Goal: Navigation & Orientation: Find specific page/section

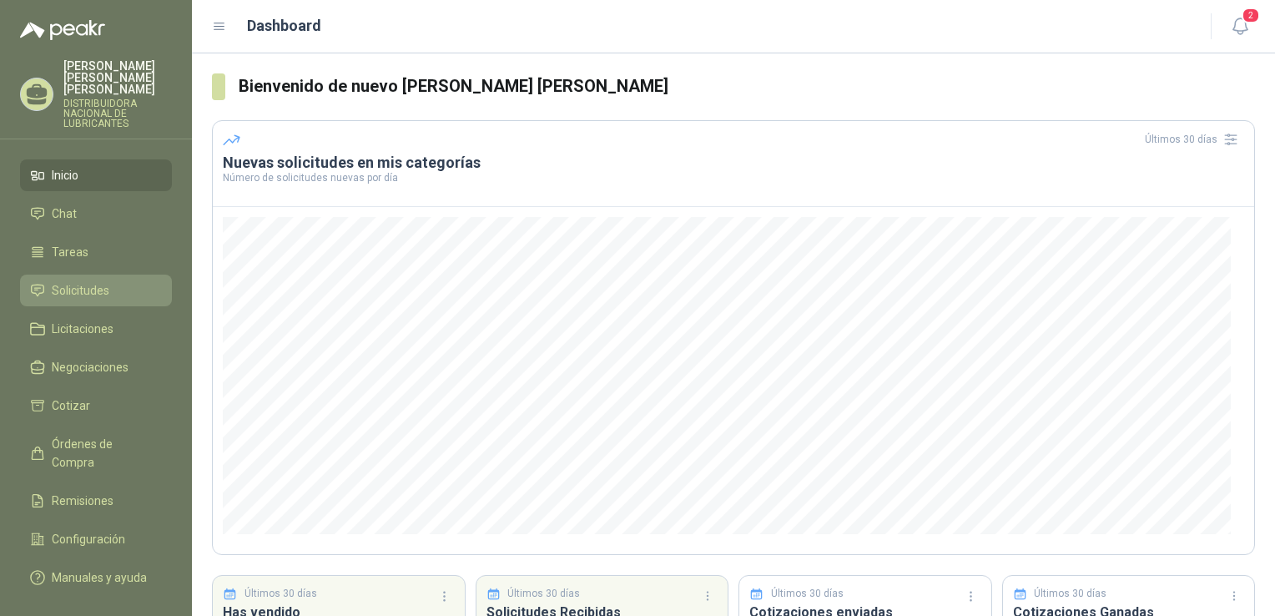
click at [103, 281] on span "Solicitudes" at bounding box center [81, 290] width 58 height 18
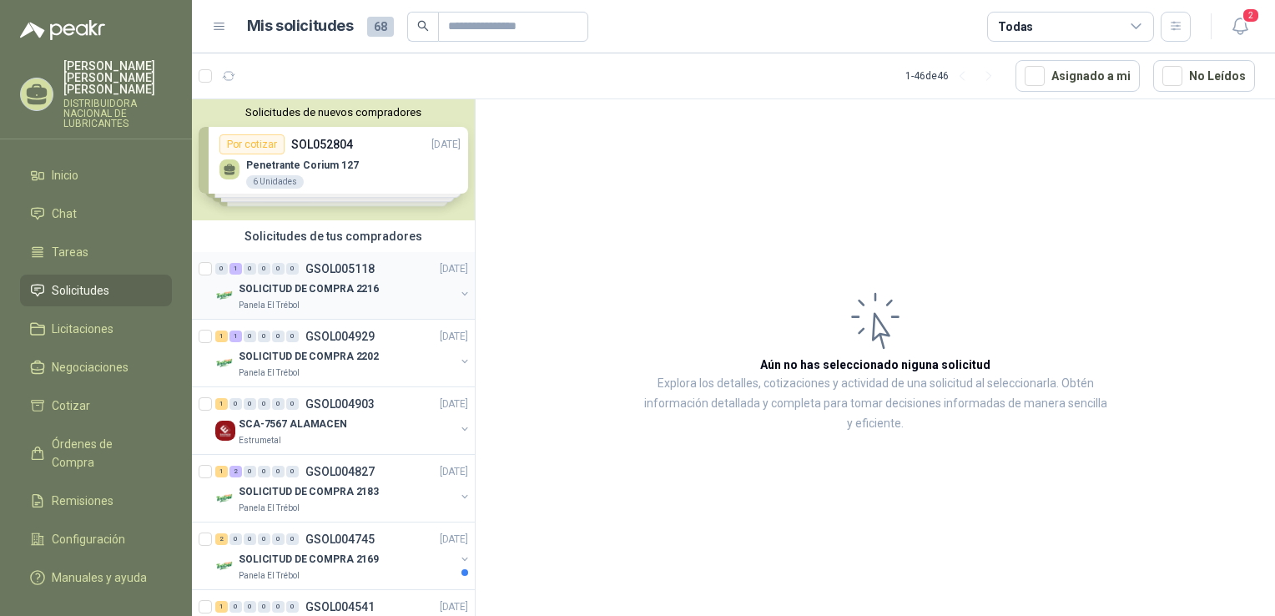
click at [318, 289] on p "SOLICITUD DE COMPRA 2216" at bounding box center [309, 289] width 140 height 16
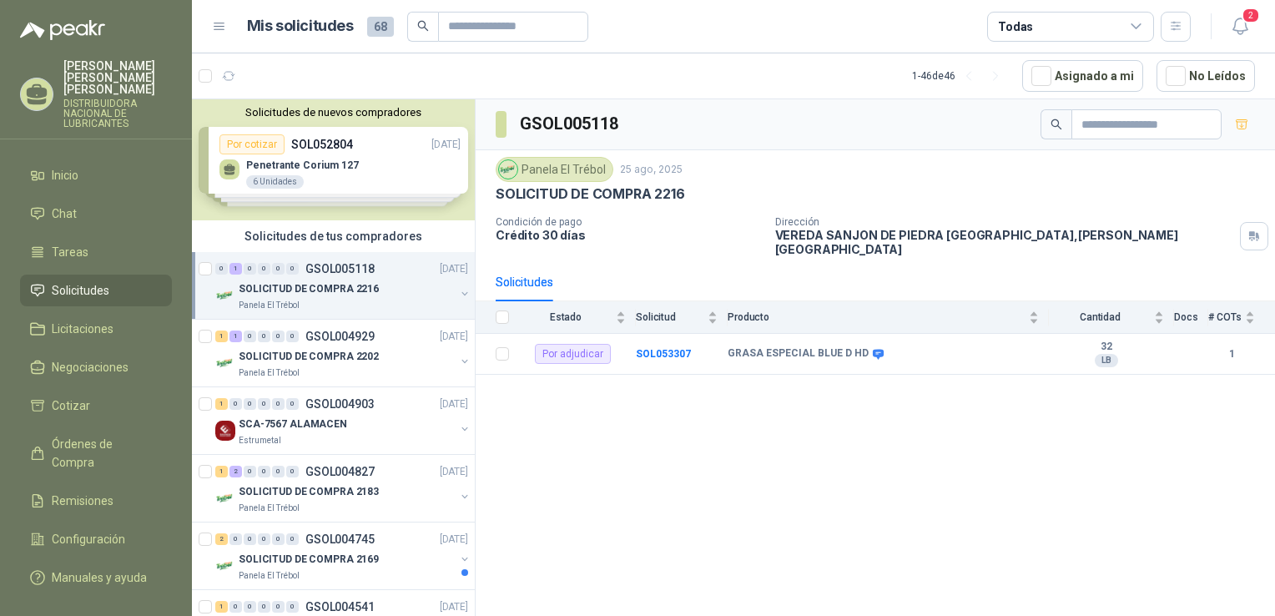
click at [395, 150] on div "Solicitudes de nuevos compradores Por cotizar SOL052804 [DATE] Penetrante Coriu…" at bounding box center [333, 159] width 283 height 121
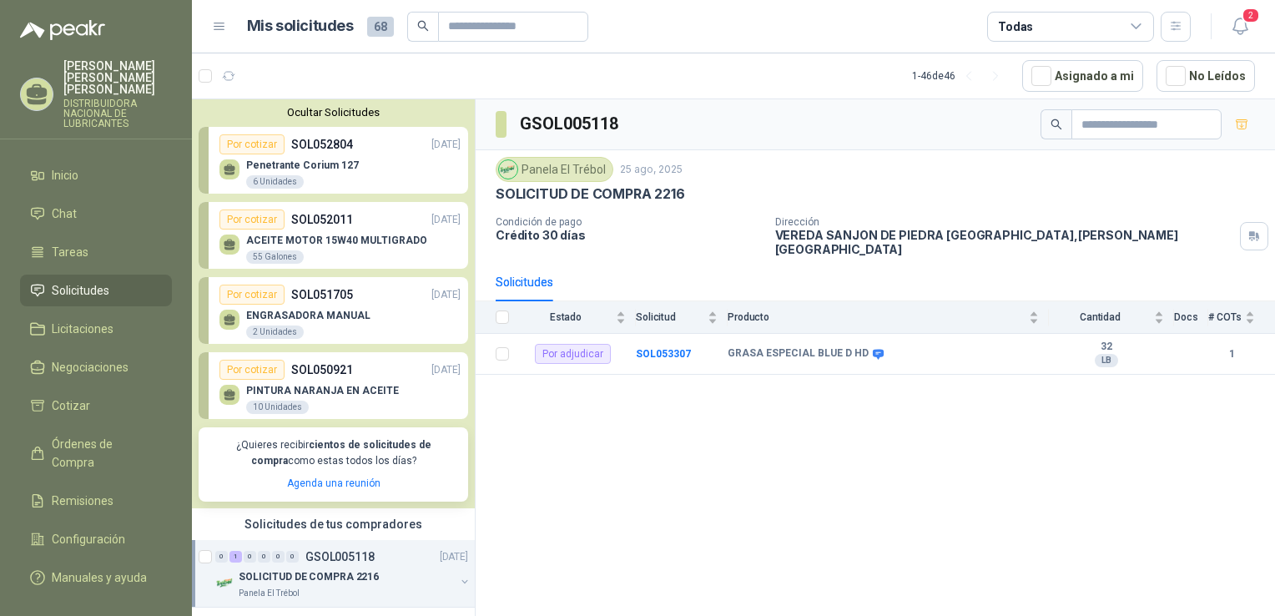
click at [723, 61] on article "1 - 46 de 46 Asignado a mi No Leídos" at bounding box center [733, 75] width 1083 height 45
click at [545, 405] on div "GSOL005118 Panela El Trébol 25 ago, 2025 SOLICITUD DE COMPRA 2216 Condición de …" at bounding box center [875, 360] width 799 height 522
click at [99, 281] on span "Solicitudes" at bounding box center [81, 290] width 58 height 18
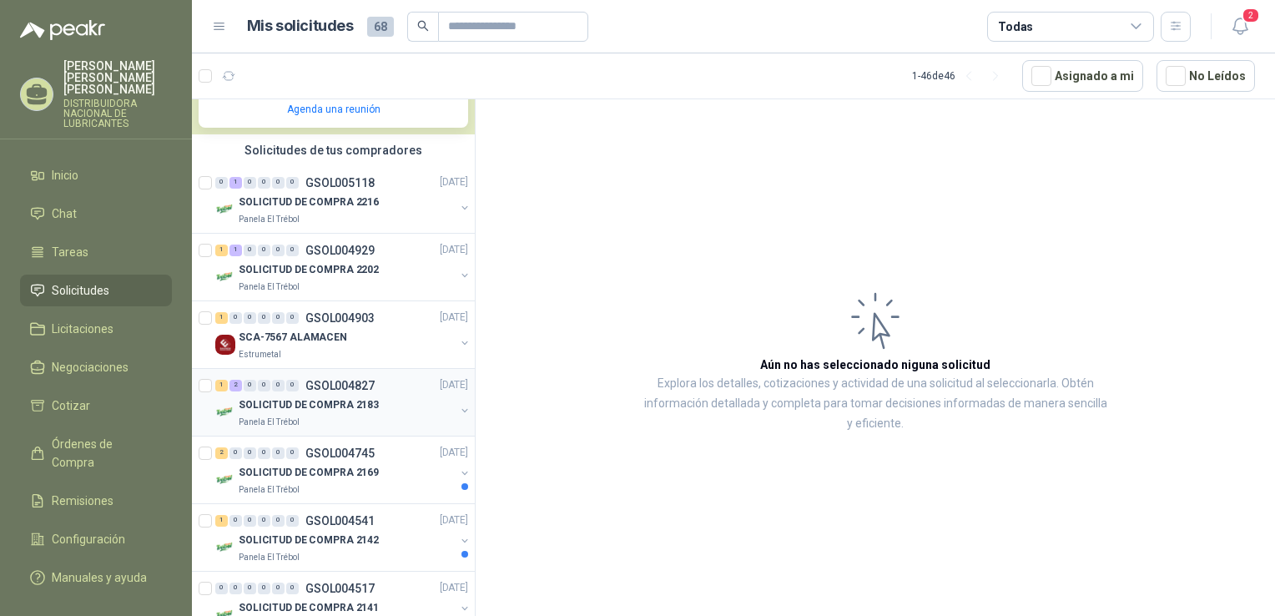
scroll to position [250, 0]
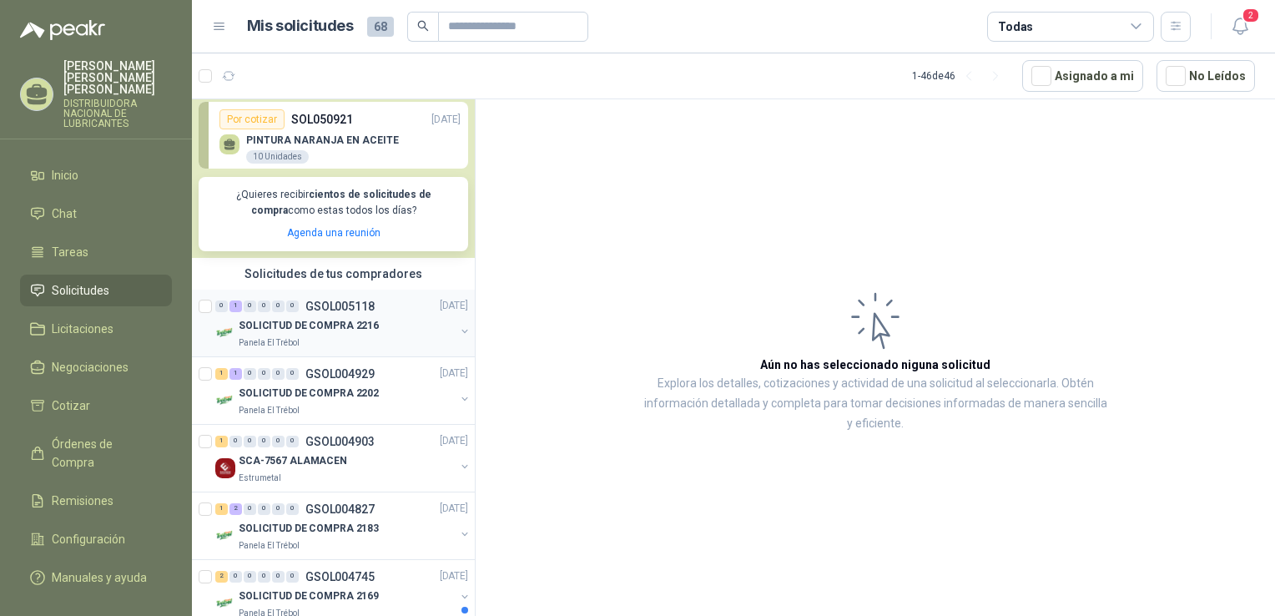
click at [312, 321] on p "SOLICITUD DE COMPRA 2216" at bounding box center [309, 326] width 140 height 16
